Goal: Information Seeking & Learning: Learn about a topic

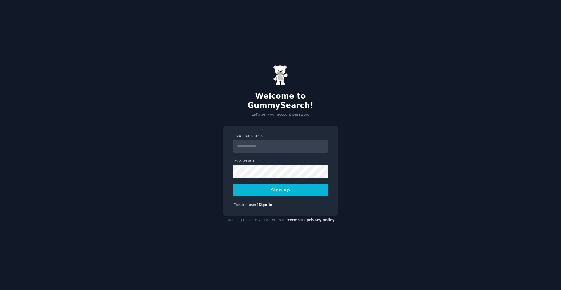
click at [273, 144] on input "Email Address" at bounding box center [281, 146] width 94 height 13
type input "**********"
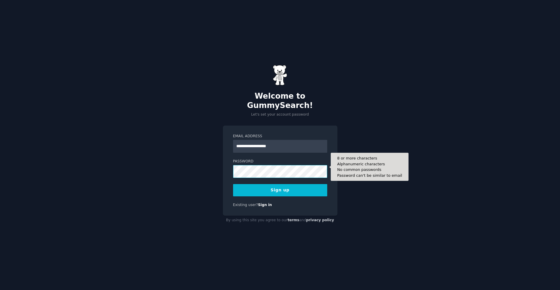
click at [233, 184] on button "Sign up" at bounding box center [280, 190] width 94 height 12
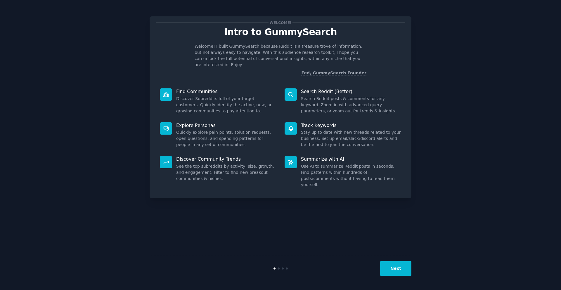
click at [398, 264] on button "Next" at bounding box center [395, 268] width 31 height 14
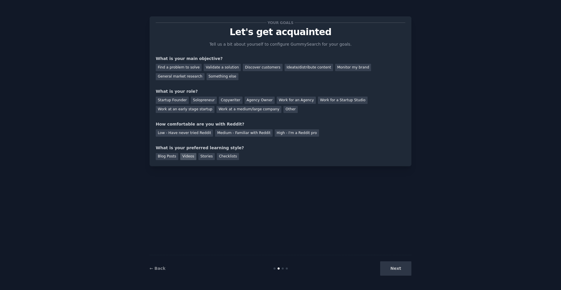
click at [185, 160] on div "Videos" at bounding box center [188, 156] width 16 height 7
click at [185, 159] on div "Videos" at bounding box center [188, 156] width 16 height 7
click at [395, 261] on div "Next" at bounding box center [367, 268] width 87 height 14
click at [191, 131] on div "Low - Have never tried Reddit" at bounding box center [184, 132] width 57 height 7
click at [182, 70] on div "Find a problem to solve" at bounding box center [179, 67] width 46 height 7
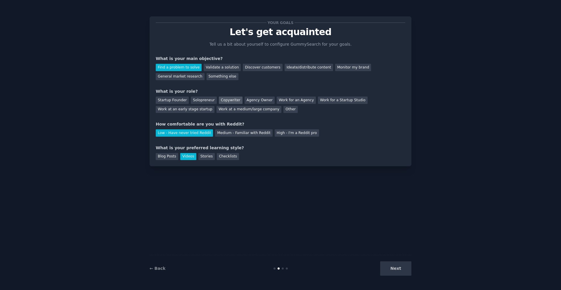
click at [221, 100] on div "Copywriter" at bounding box center [231, 100] width 24 height 7
click at [288, 97] on div "Work for an Agency" at bounding box center [296, 100] width 39 height 7
click at [396, 265] on button "Next" at bounding box center [395, 268] width 31 height 14
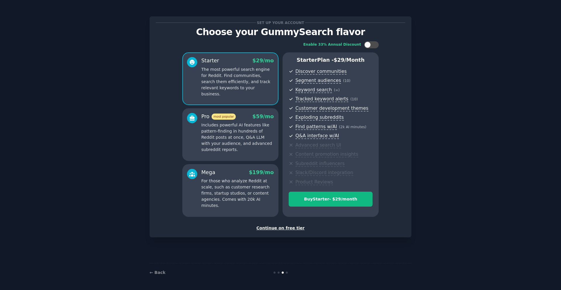
click at [291, 230] on div "Continue on free tier" at bounding box center [281, 228] width 250 height 6
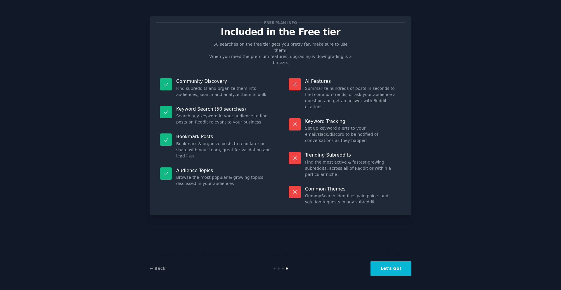
click at [399, 268] on button "Let's Go!" at bounding box center [391, 268] width 41 height 14
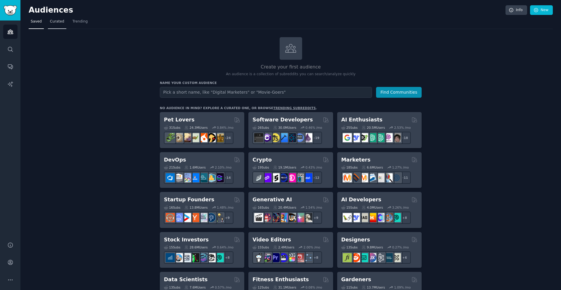
click at [57, 20] on span "Curated" at bounding box center [57, 21] width 14 height 5
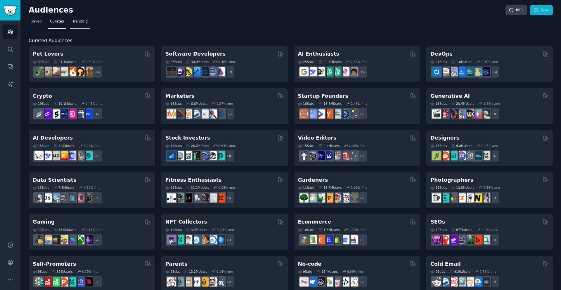
click at [83, 22] on span "Trending" at bounding box center [80, 21] width 15 height 5
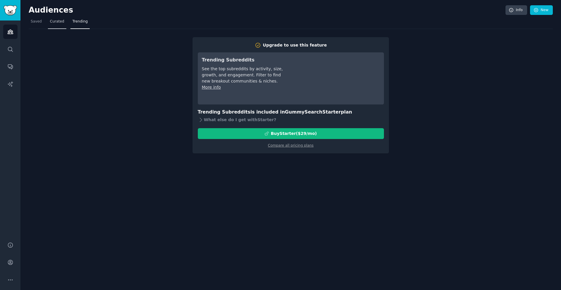
click at [63, 23] on link "Curated" at bounding box center [57, 23] width 18 height 12
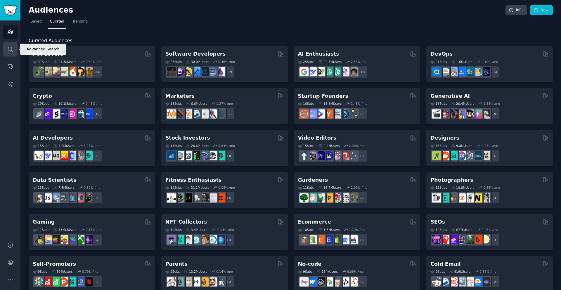
click at [11, 48] on icon "Sidebar" at bounding box center [10, 49] width 6 height 6
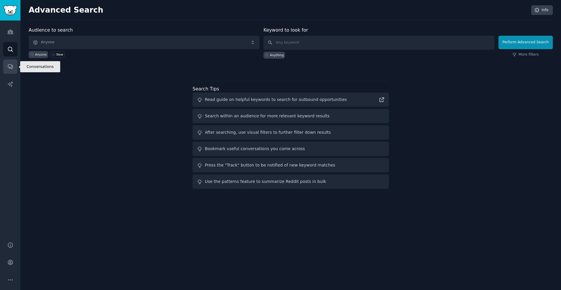
click at [9, 66] on icon "Sidebar" at bounding box center [10, 66] width 6 height 6
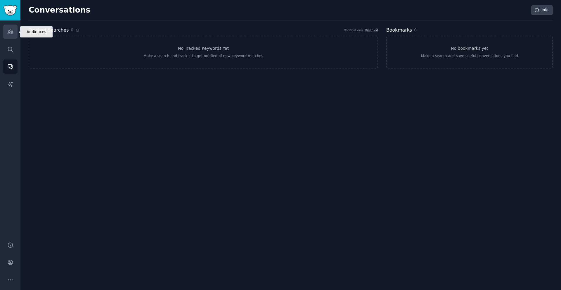
click at [6, 29] on link "Audiences" at bounding box center [10, 32] width 14 height 14
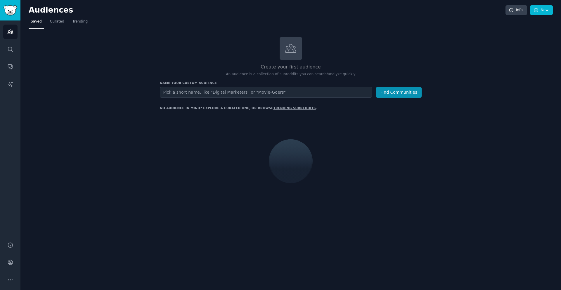
click at [60, 14] on h2 "Audiences" at bounding box center [267, 10] width 477 height 9
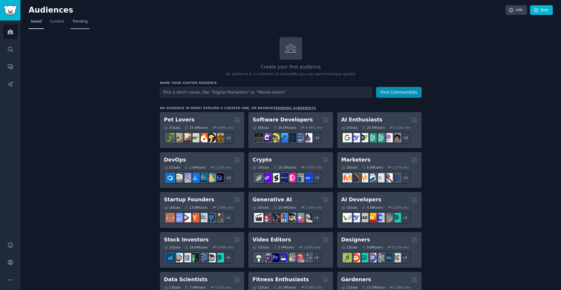
click at [70, 21] on link "Trending" at bounding box center [79, 23] width 19 height 12
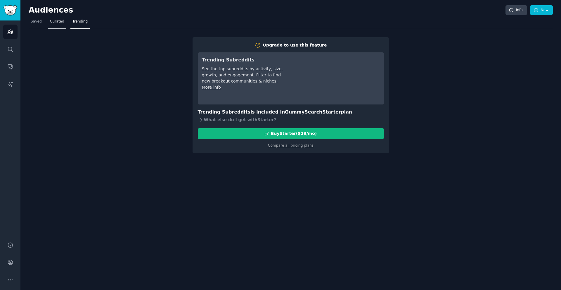
click at [59, 27] on link "Curated" at bounding box center [57, 23] width 18 height 12
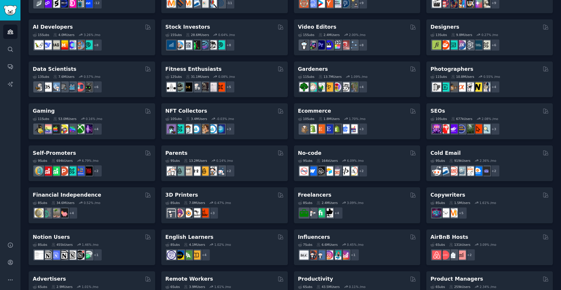
scroll to position [90, 0]
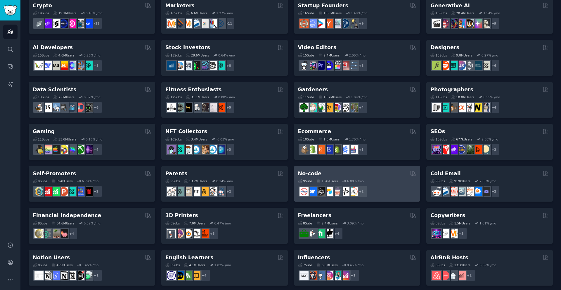
click at [384, 174] on div "No-code" at bounding box center [357, 173] width 118 height 7
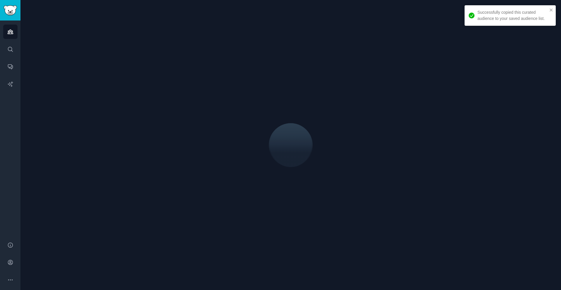
click at [549, 10] on div "Successfully copied this curated audience to your saved audience list." at bounding box center [508, 16] width 82 height 16
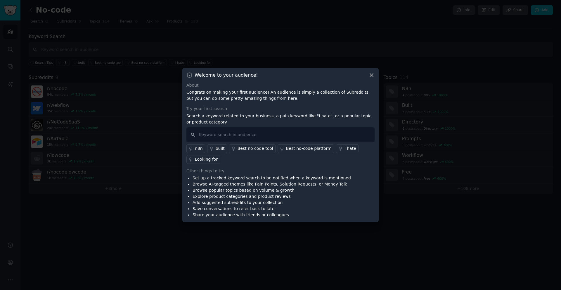
click at [373, 76] on icon at bounding box center [372, 75] width 6 height 6
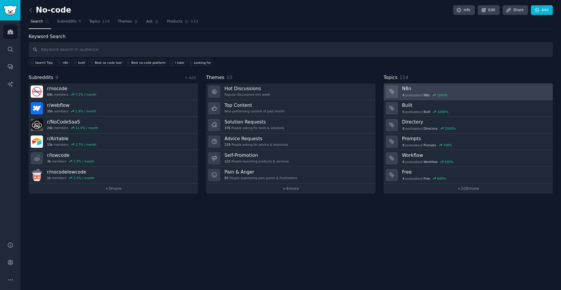
click at [421, 90] on h3 "N8n" at bounding box center [475, 88] width 147 height 6
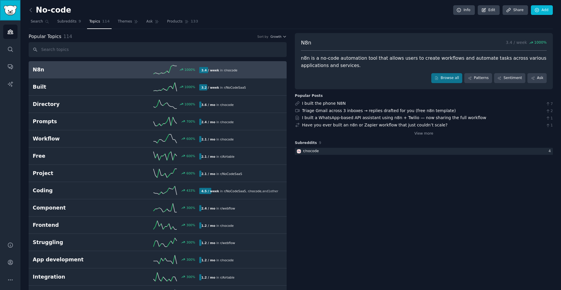
click at [11, 13] on img "Sidebar" at bounding box center [10, 10] width 13 height 10
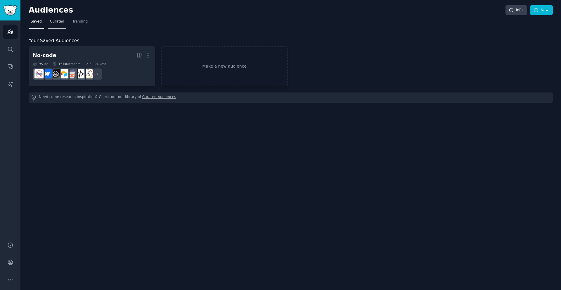
click at [49, 25] on link "Curated" at bounding box center [57, 23] width 18 height 12
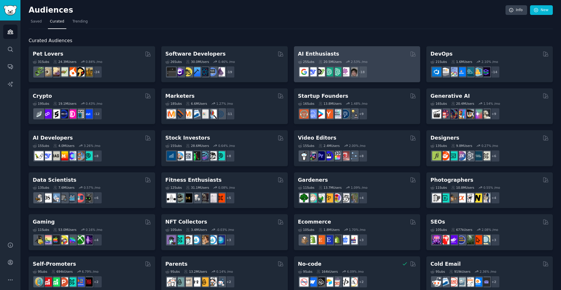
click at [381, 63] on div "25 Sub s 20.5M Users 2.53 % /mo" at bounding box center [357, 62] width 118 height 4
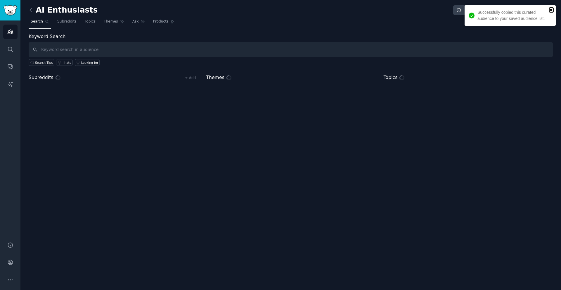
click at [552, 10] on icon "close" at bounding box center [552, 10] width 4 height 5
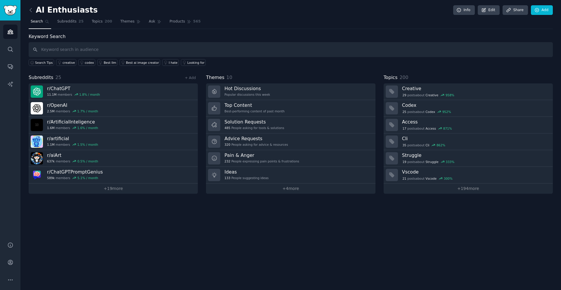
click at [262, 73] on div "Keyword Search Search Tips creative codex Best llm Best ai image creator I hate…" at bounding box center [291, 113] width 525 height 161
click at [307, 187] on link "+ 4 more" at bounding box center [290, 188] width 169 height 10
click at [125, 191] on link "+ 19 more" at bounding box center [113, 188] width 169 height 10
click at [480, 191] on link "+ 194 more" at bounding box center [468, 188] width 169 height 10
click at [129, 194] on div "AI Enthusiasts Info Edit Share Add Search Subreddits 25 Topics 200 Themes Ask P…" at bounding box center [290, 145] width 541 height 290
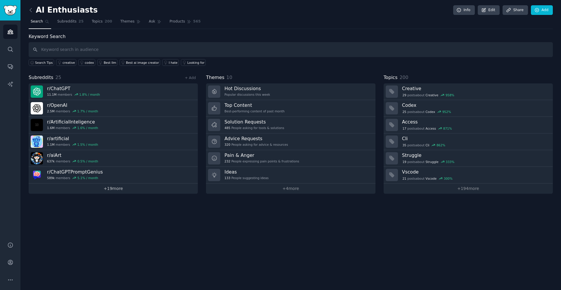
click at [121, 188] on link "+ 19 more" at bounding box center [113, 188] width 169 height 10
click at [277, 190] on link "+ 4 more" at bounding box center [290, 188] width 169 height 10
click at [133, 193] on link "+ 19 more" at bounding box center [113, 188] width 169 height 10
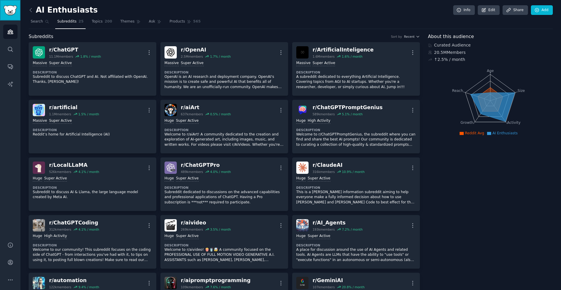
click at [19, 11] on link "Sidebar" at bounding box center [10, 10] width 20 height 20
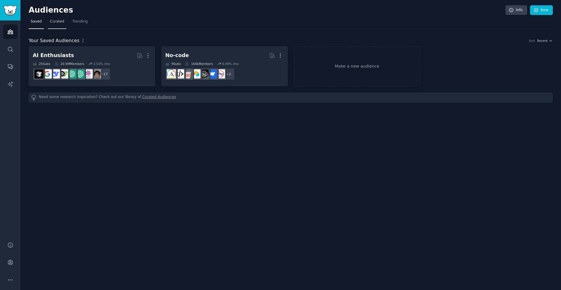
click at [54, 28] on link "Curated" at bounding box center [57, 23] width 18 height 12
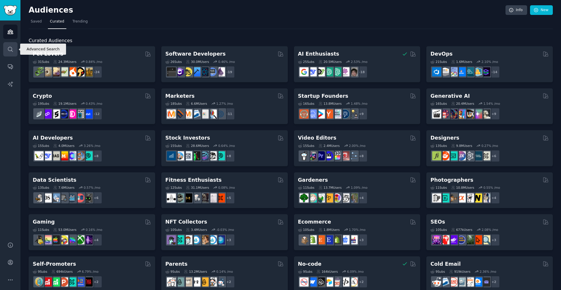
click at [11, 54] on link "Search" at bounding box center [10, 49] width 14 height 14
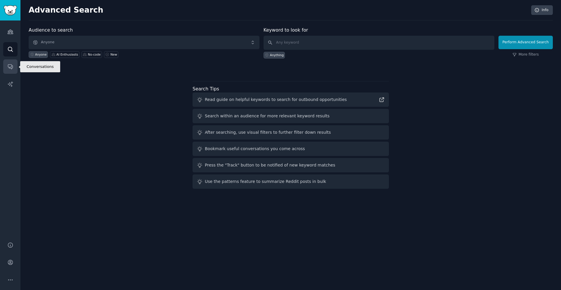
click at [9, 67] on icon "Sidebar" at bounding box center [10, 66] width 6 height 6
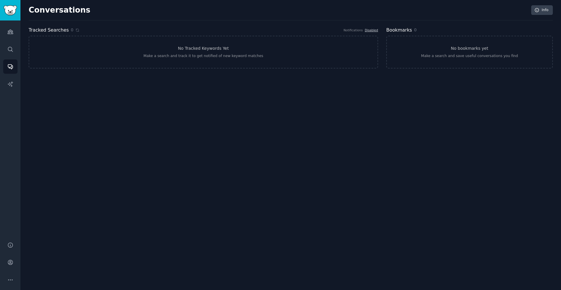
click at [131, 75] on div "Conversations Info Tracked Searches 0 Notifications Disabled No Tracked Keyword…" at bounding box center [290, 145] width 541 height 290
click at [10, 82] on icon "Sidebar" at bounding box center [10, 84] width 6 height 6
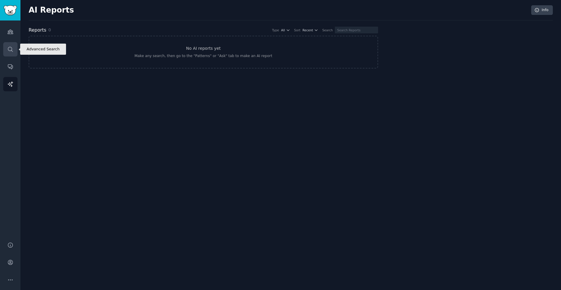
click at [5, 51] on link "Search" at bounding box center [10, 49] width 14 height 14
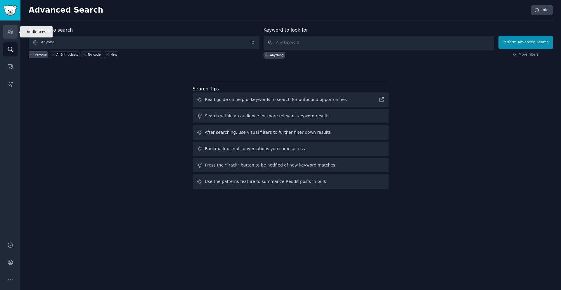
click at [8, 33] on icon "Sidebar" at bounding box center [10, 32] width 6 height 6
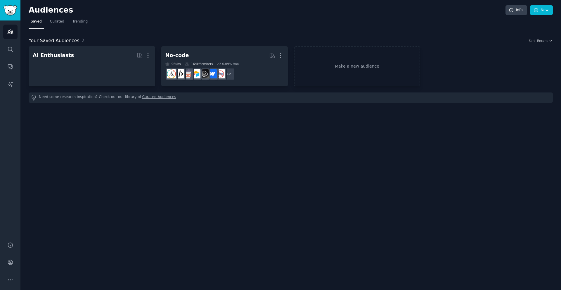
click at [180, 136] on div "Audiences Info New Saved Curated Trending Your Saved Audiences 2 Sort Recent AI…" at bounding box center [290, 145] width 541 height 290
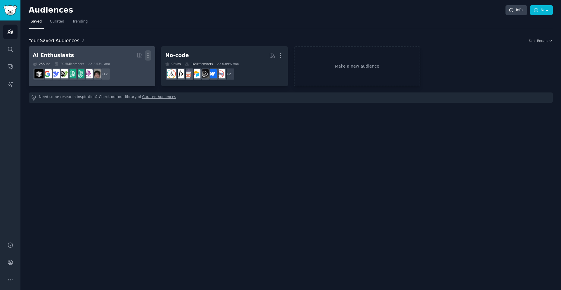
click at [147, 57] on icon "button" at bounding box center [148, 55] width 6 height 6
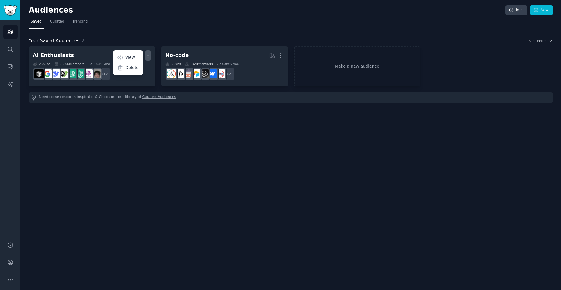
click at [154, 129] on div "Audiences Info New Saved Curated Trending Your Saved Audiences 2 Sort Recent AI…" at bounding box center [290, 145] width 541 height 290
drag, startPoint x: 194, startPoint y: 248, endPoint x: 231, endPoint y: 289, distance: 55.3
click at [206, 261] on div "Audiences Info New Saved Curated Trending Your Saved Audiences 2 Sort Recent AI…" at bounding box center [290, 145] width 541 height 290
click at [218, 149] on div "Audiences Info New Saved Curated Trending Your Saved Audiences 2 Sort Recent AI…" at bounding box center [290, 145] width 541 height 290
click at [214, 141] on div "Audiences Info New Saved Curated Trending Your Saved Audiences 2 Sort Recent AI…" at bounding box center [290, 145] width 541 height 290
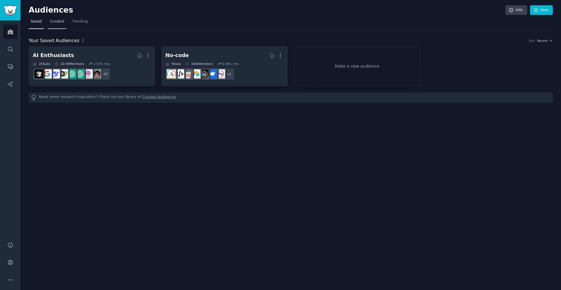
click at [52, 25] on link "Curated" at bounding box center [57, 23] width 18 height 12
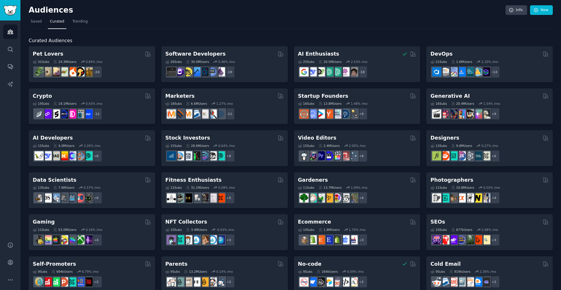
click at [213, 22] on nav "Saved Curated Trending" at bounding box center [291, 23] width 525 height 12
click at [36, 22] on span "Saved" at bounding box center [36, 21] width 11 height 5
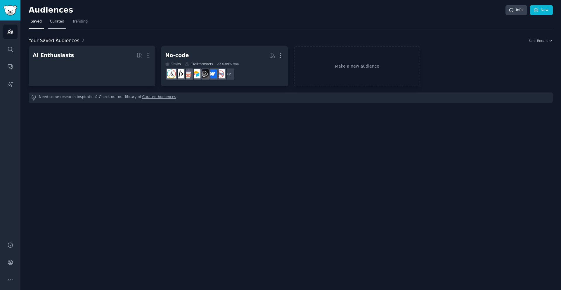
click at [55, 22] on span "Curated" at bounding box center [57, 21] width 14 height 5
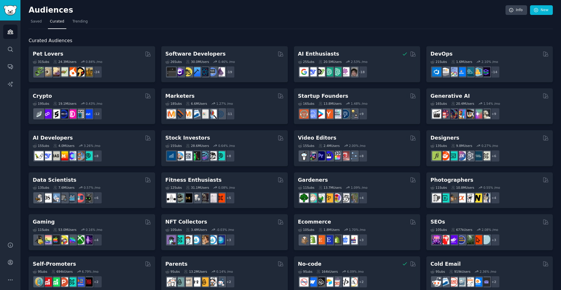
click at [117, 17] on nav "Saved Curated Trending" at bounding box center [291, 23] width 525 height 12
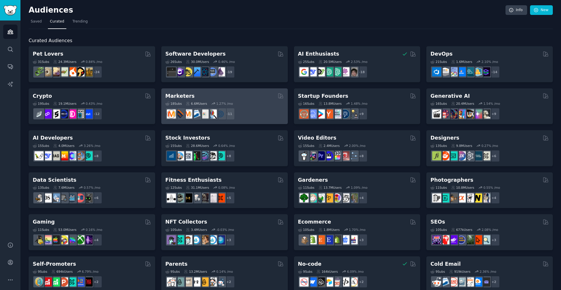
click at [275, 115] on div "Marketers Curated by GummySearch 18 Sub s 6.6M Users 1.27 % /mo r/MarketingRese…" at bounding box center [224, 106] width 127 height 36
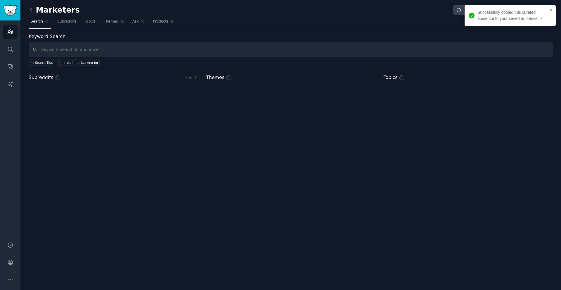
click at [548, 11] on div "Successfully copied this curated audience to your saved audience list." at bounding box center [513, 15] width 70 height 12
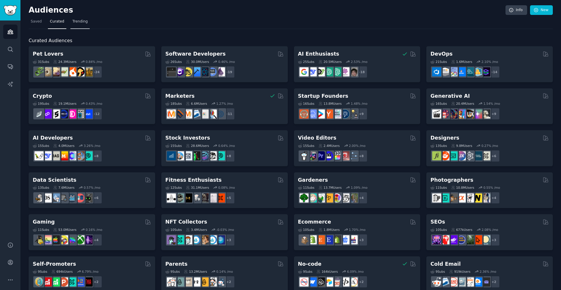
click at [73, 20] on span "Trending" at bounding box center [80, 21] width 15 height 5
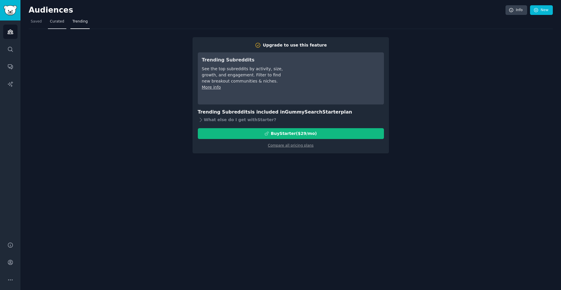
click at [54, 22] on span "Curated" at bounding box center [57, 21] width 14 height 5
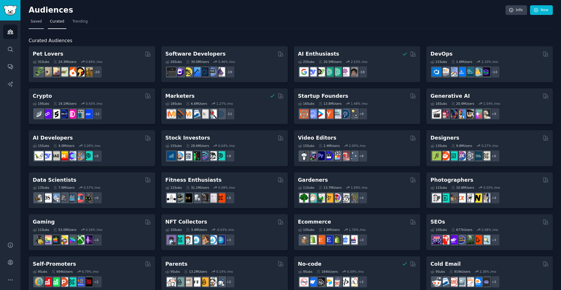
drag, startPoint x: 34, startPoint y: 15, endPoint x: 33, endPoint y: 21, distance: 5.7
click at [34, 17] on div "Audiences Info New Saved Curated Trending Curated Audiences Pet Lovers 31 Sub s…" at bounding box center [291, 234] width 525 height 452
click at [35, 20] on span "Saved" at bounding box center [36, 21] width 11 height 5
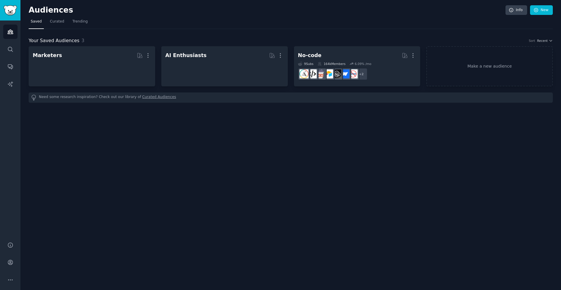
click at [139, 20] on nav "Saved Curated Trending" at bounding box center [291, 23] width 525 height 12
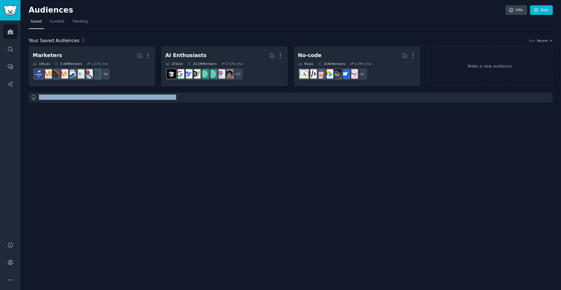
drag, startPoint x: 37, startPoint y: 97, endPoint x: 188, endPoint y: 89, distance: 151.7
click at [188, 89] on div "Marketers More 18 Sub s 6.6M Members 1.27 % /mo r/affiliate_marketing, r/advert…" at bounding box center [291, 74] width 525 height 56
drag, startPoint x: 177, startPoint y: 100, endPoint x: 170, endPoint y: 99, distance: 7.1
click at [177, 100] on div "Need some research inspiration? Check out our library of Curated Audiences" at bounding box center [291, 97] width 525 height 10
click at [170, 99] on div "Need some research inspiration? Check out our library of Curated Audiences" at bounding box center [291, 97] width 525 height 10
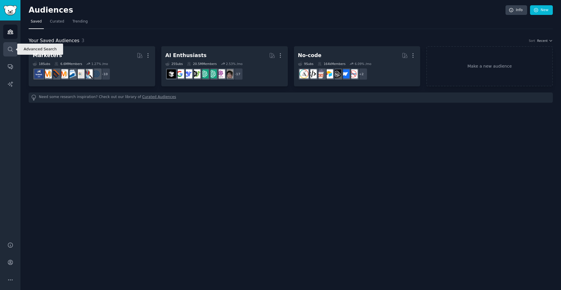
click at [14, 46] on link "Search" at bounding box center [10, 49] width 14 height 14
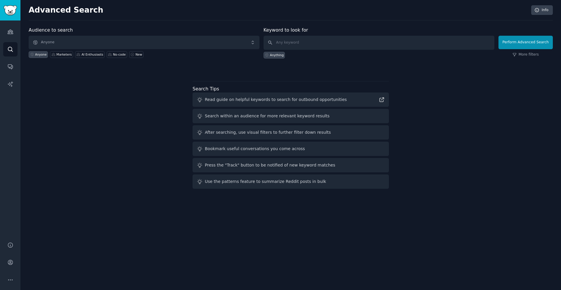
click at [54, 78] on div "Audience to search Anyone Anyone Marketers AI Enthusiasts No-code New Keyword t…" at bounding box center [291, 109] width 525 height 164
click at [87, 154] on div "Audience to search Anyone Anyone Marketers AI Enthusiasts No-code New Keyword t…" at bounding box center [291, 109] width 525 height 164
click at [8, 29] on icon "Sidebar" at bounding box center [10, 32] width 6 height 6
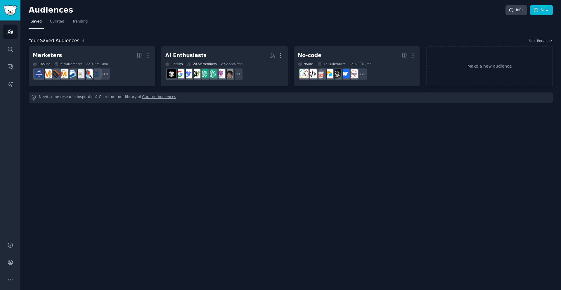
drag, startPoint x: 427, startPoint y: 104, endPoint x: 433, endPoint y: 104, distance: 6.5
click at [427, 104] on div "Audiences Info New Saved Curated Trending Your Saved Audiences 3 Sort Recent Ma…" at bounding box center [291, 56] width 525 height 97
click at [311, 239] on div "Audiences Info New Saved Curated Trending Your Saved Audiences 3 Sort Recent Ma…" at bounding box center [290, 145] width 541 height 290
